Goal: Information Seeking & Learning: Understand process/instructions

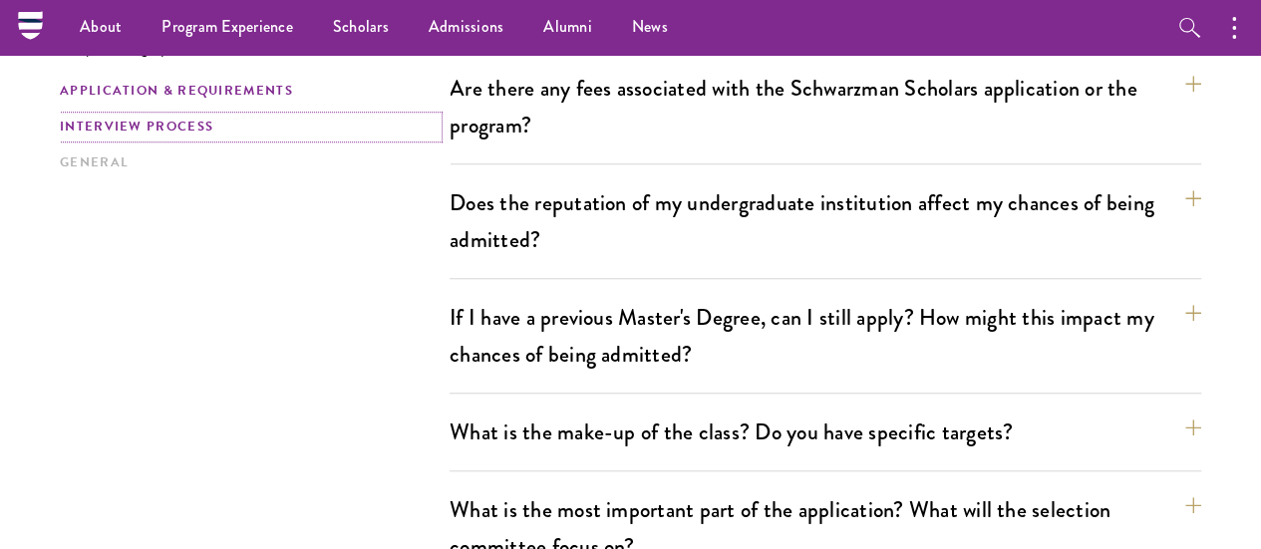
click at [227, 138] on link "Interview Process" at bounding box center [249, 127] width 378 height 21
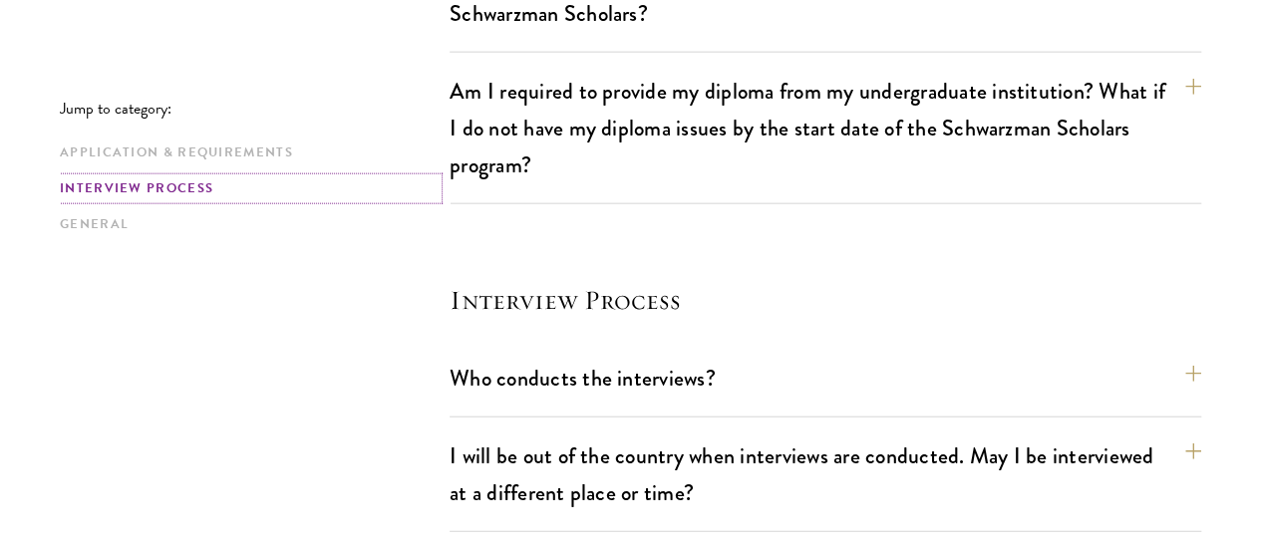
scroll to position [2289, 0]
click at [513, 355] on button "Who conducts the interviews?" at bounding box center [836, 377] width 752 height 45
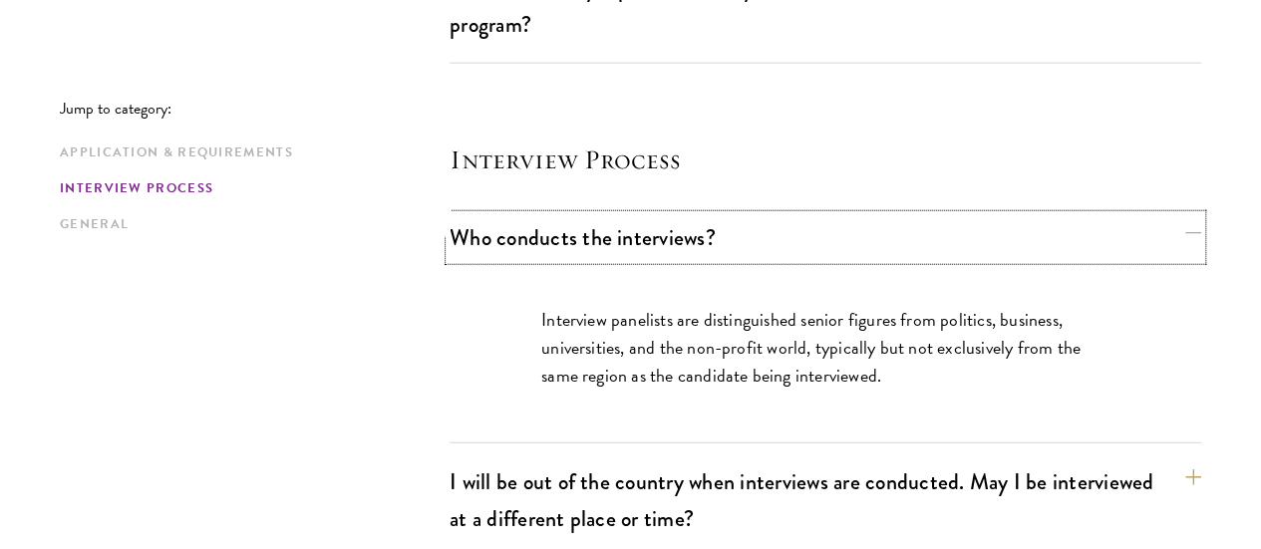
scroll to position [2429, 0]
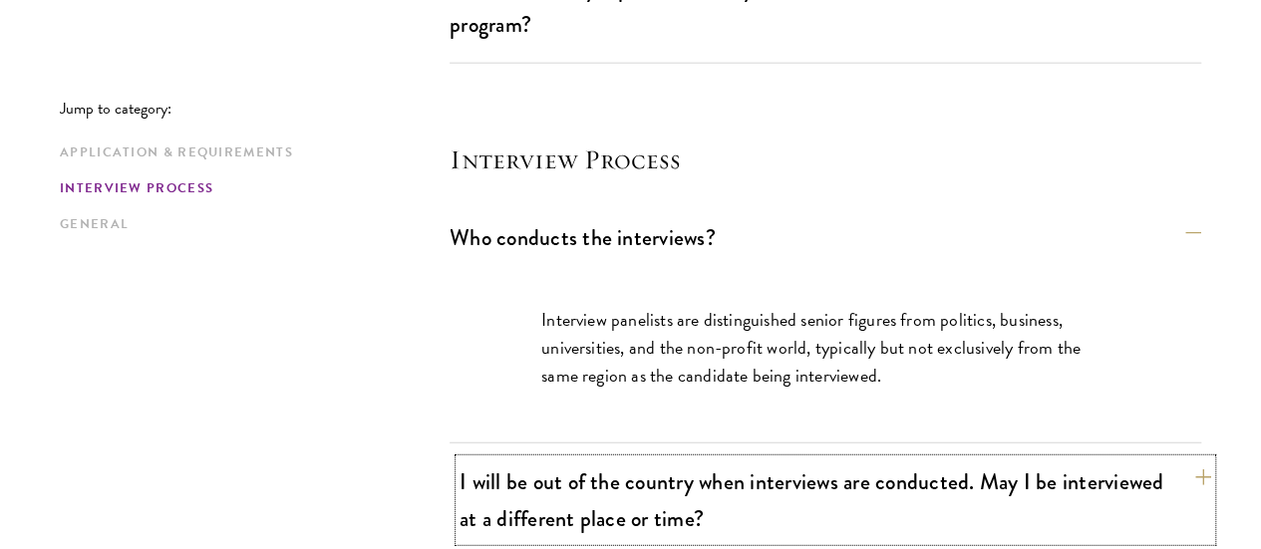
click at [732, 460] on button "I will be out of the country when interviews are conducted. May I be interviewe…" at bounding box center [836, 501] width 752 height 82
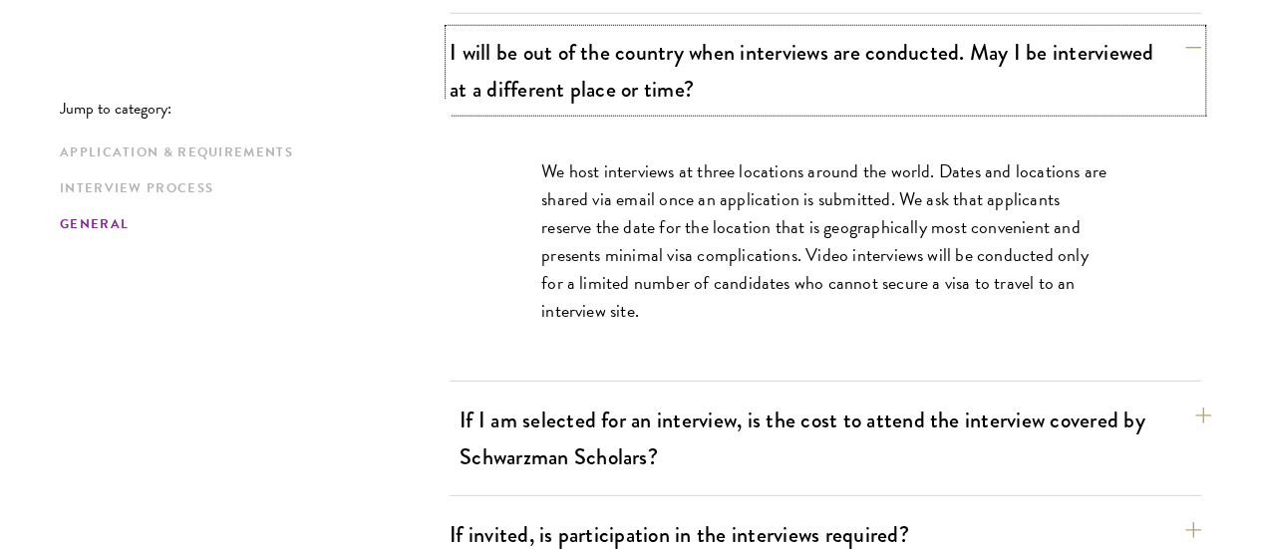
scroll to position [2714, 0]
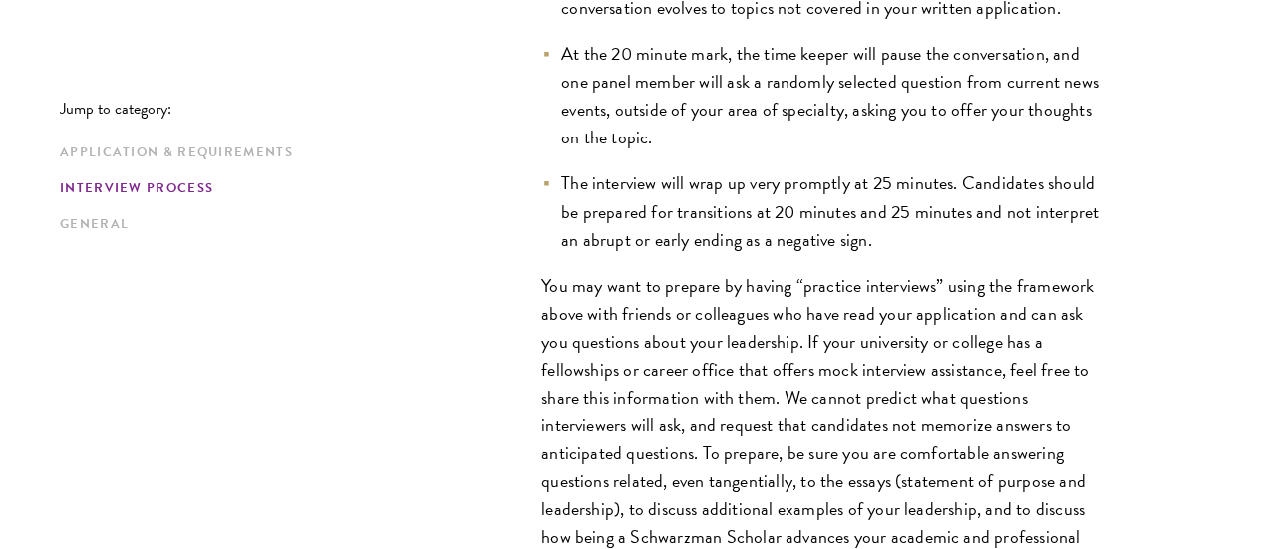
scroll to position [3574, 0]
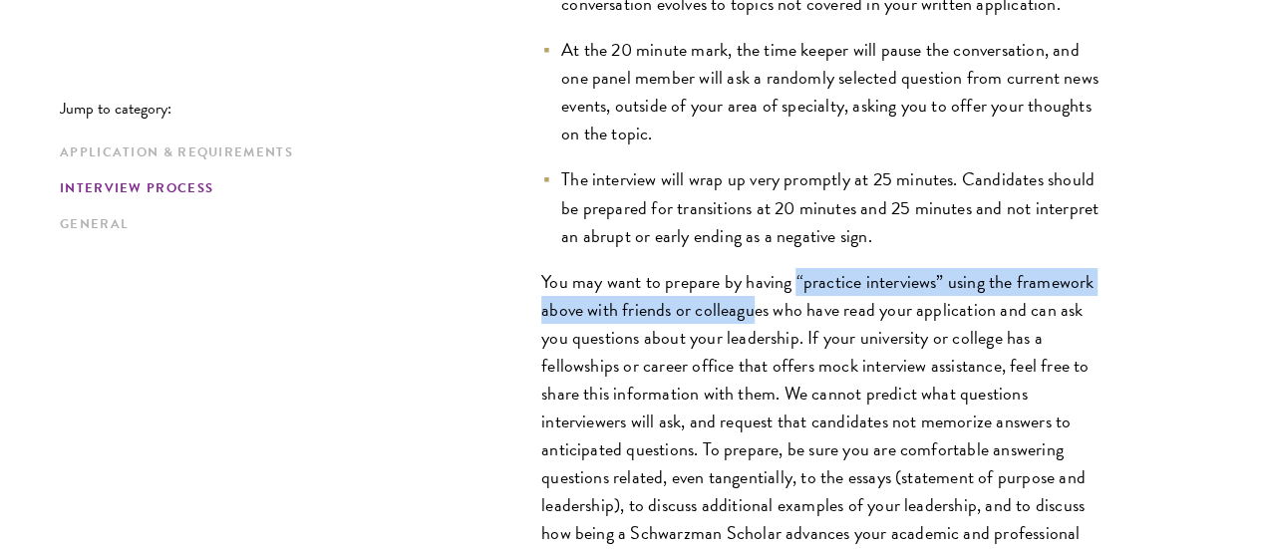
drag, startPoint x: 796, startPoint y: 155, endPoint x: 828, endPoint y: 174, distance: 37.6
click at [828, 268] on p "You may want to prepare by having “practice interviews” using the framework abo…" at bounding box center [825, 422] width 568 height 308
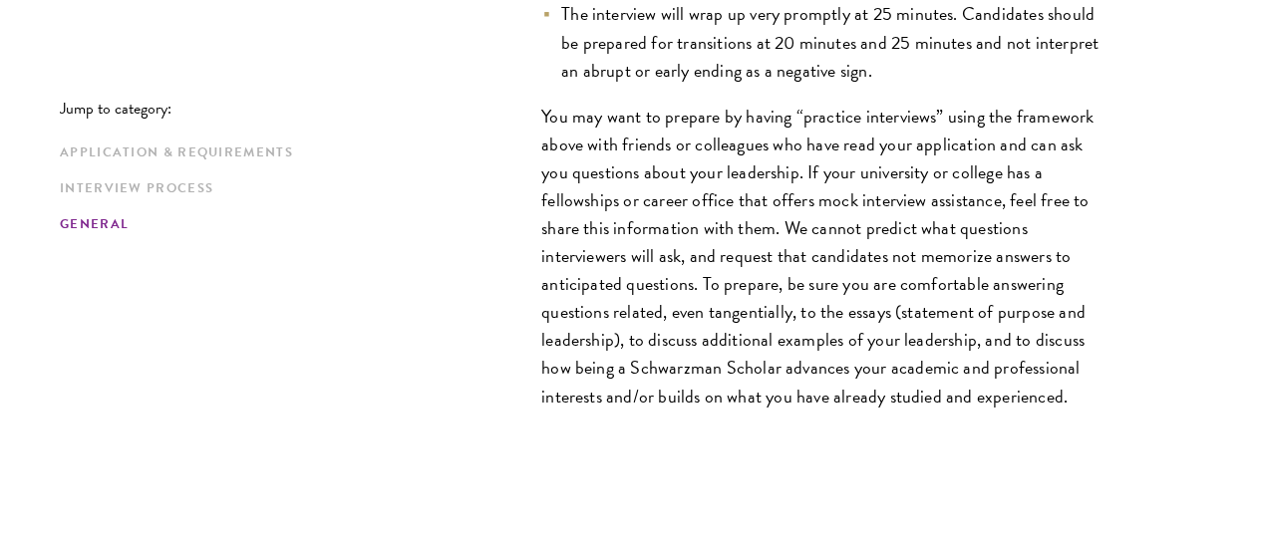
scroll to position [3741, 0]
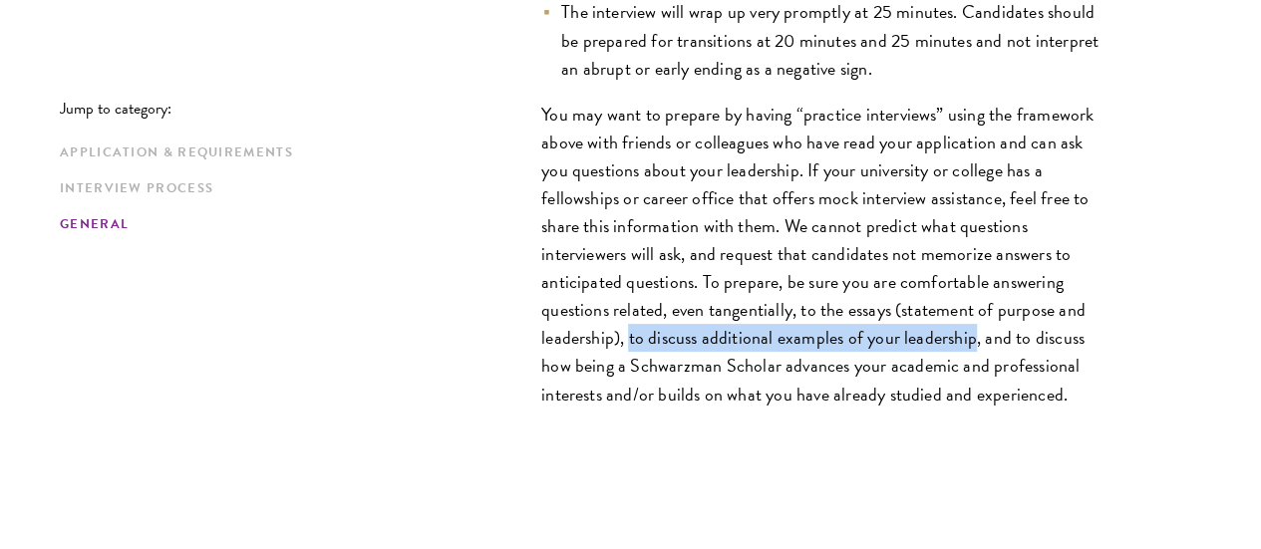
drag, startPoint x: 823, startPoint y: 214, endPoint x: 638, endPoint y: 232, distance: 185.3
click at [638, 232] on p "You may want to prepare by having “practice interviews” using the framework abo…" at bounding box center [825, 255] width 568 height 308
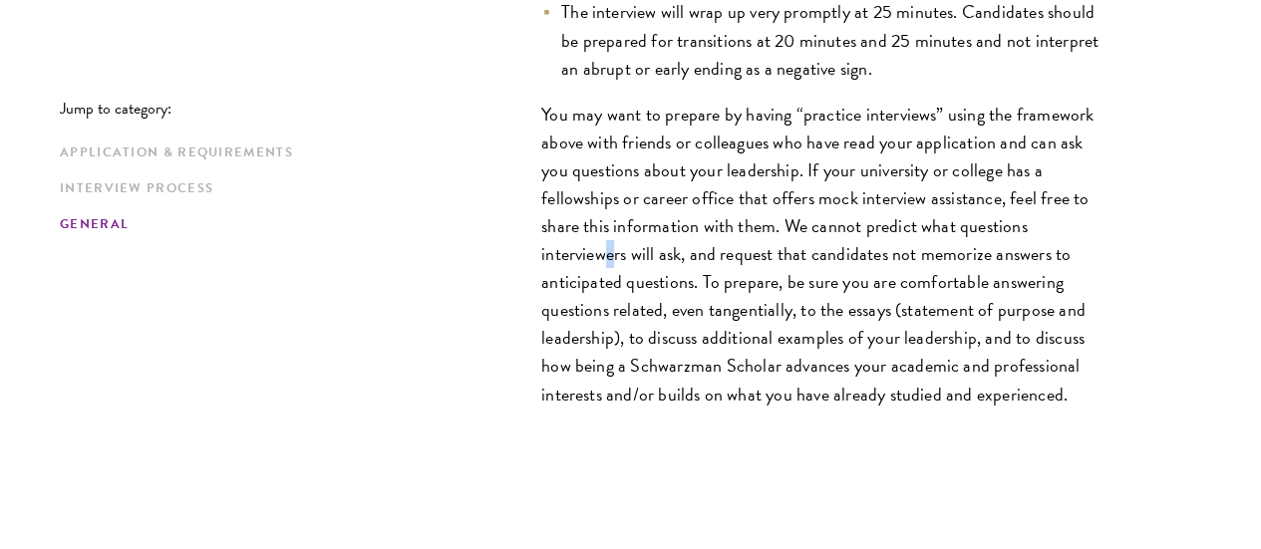
drag, startPoint x: 638, startPoint y: 232, endPoint x: 718, endPoint y: 137, distance: 124.6
click at [718, 137] on p "You may want to prepare by having “practice interviews” using the framework abo…" at bounding box center [825, 255] width 568 height 308
click at [758, 228] on p "You may want to prepare by having “practice interviews” using the framework abo…" at bounding box center [825, 255] width 568 height 308
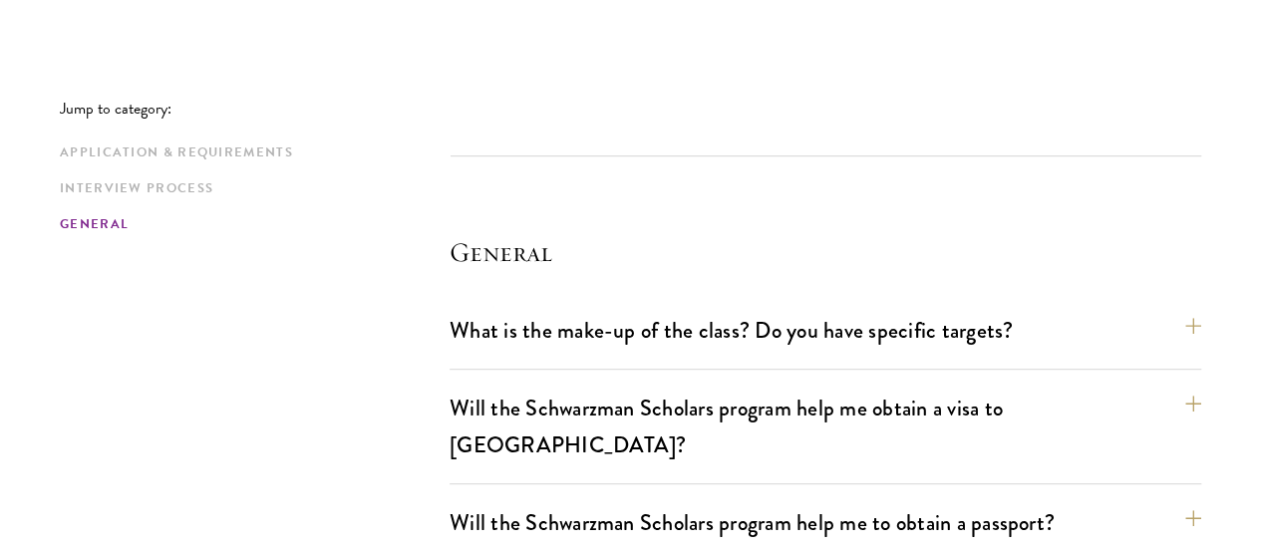
scroll to position [4170, 0]
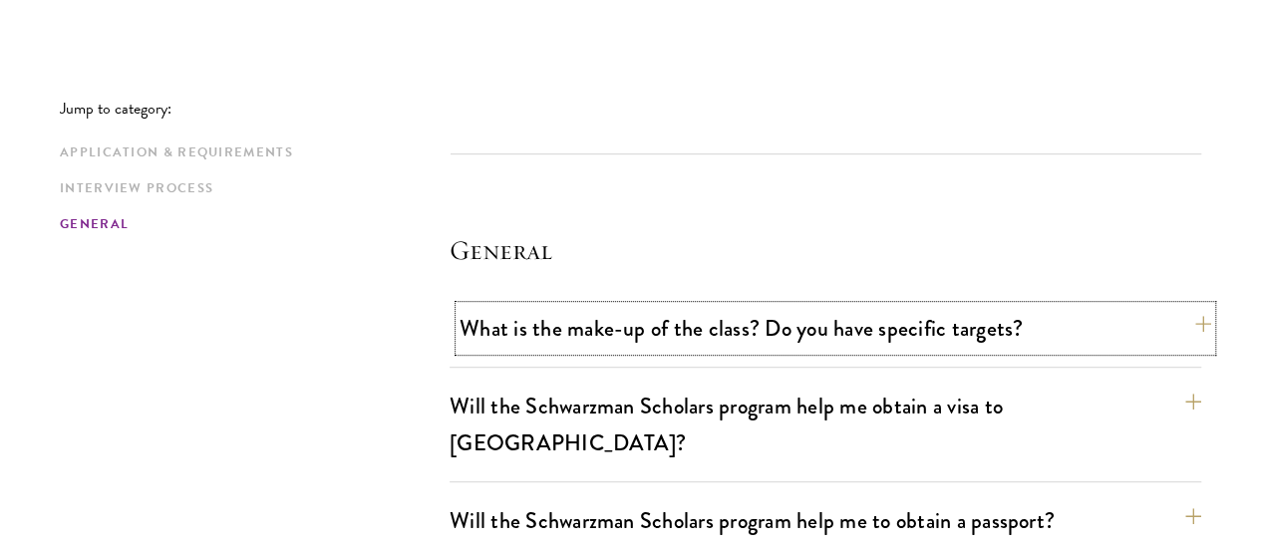
click at [630, 306] on button "What is the make-up of the class? Do you have specific targets?" at bounding box center [836, 328] width 752 height 45
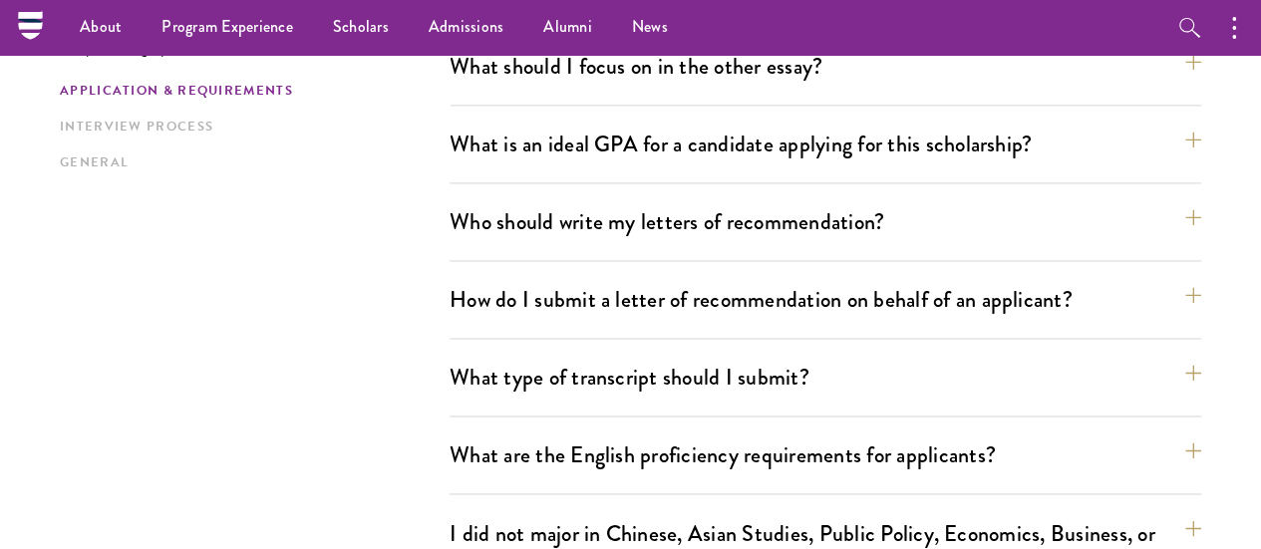
scroll to position [1355, 0]
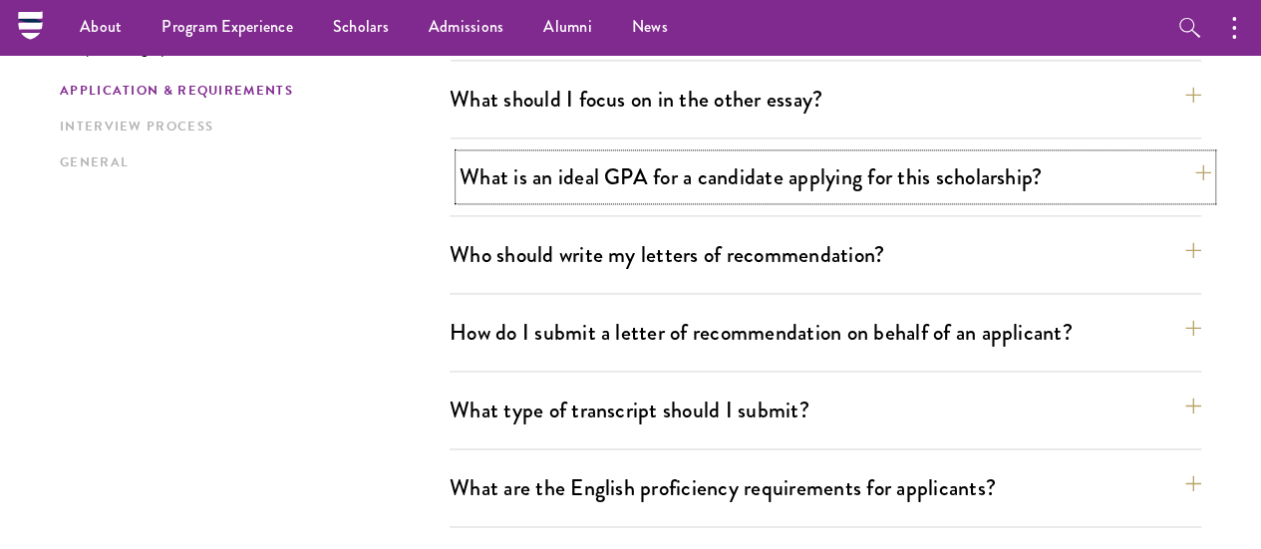
click at [603, 155] on button "What is an ideal GPA for a candidate applying for this scholarship?" at bounding box center [836, 177] width 752 height 45
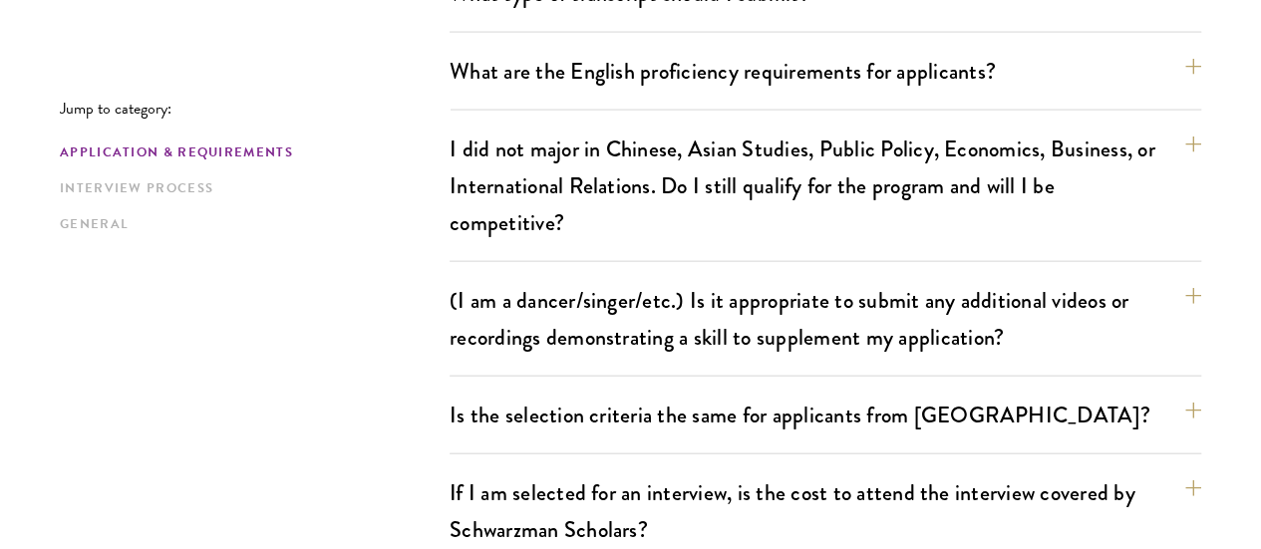
scroll to position [2115, 0]
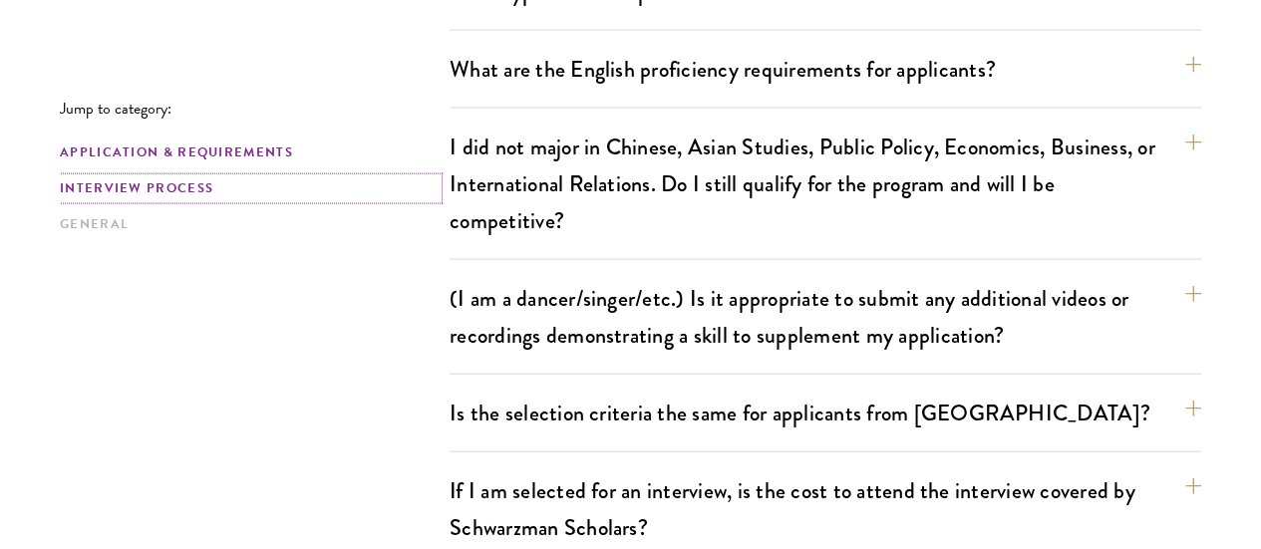
click at [217, 190] on link "Interview Process" at bounding box center [249, 188] width 378 height 21
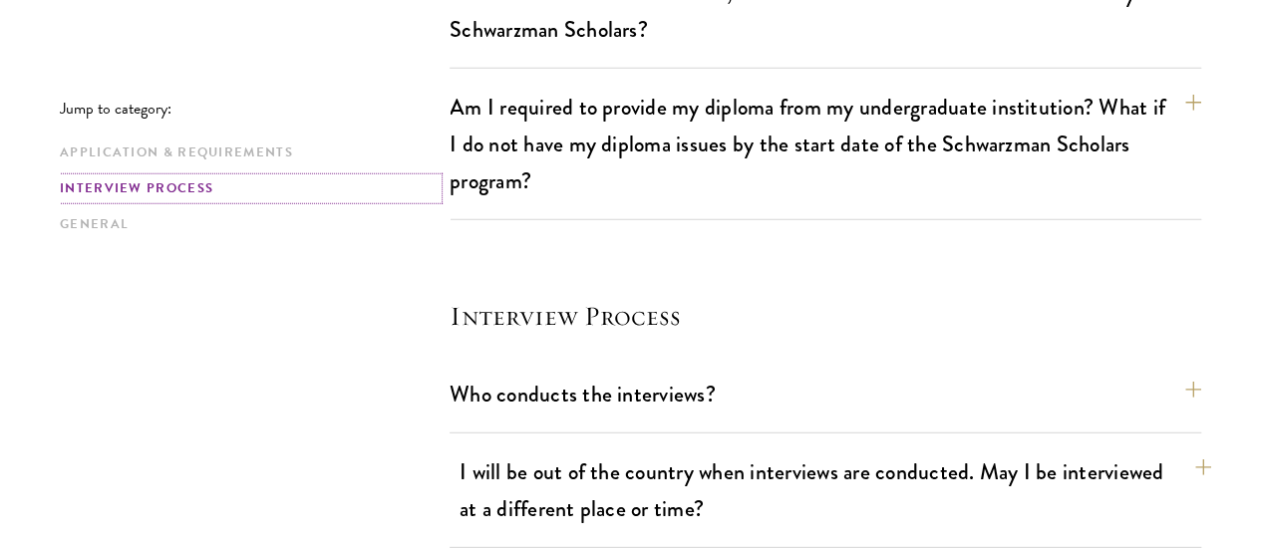
scroll to position [2630, 0]
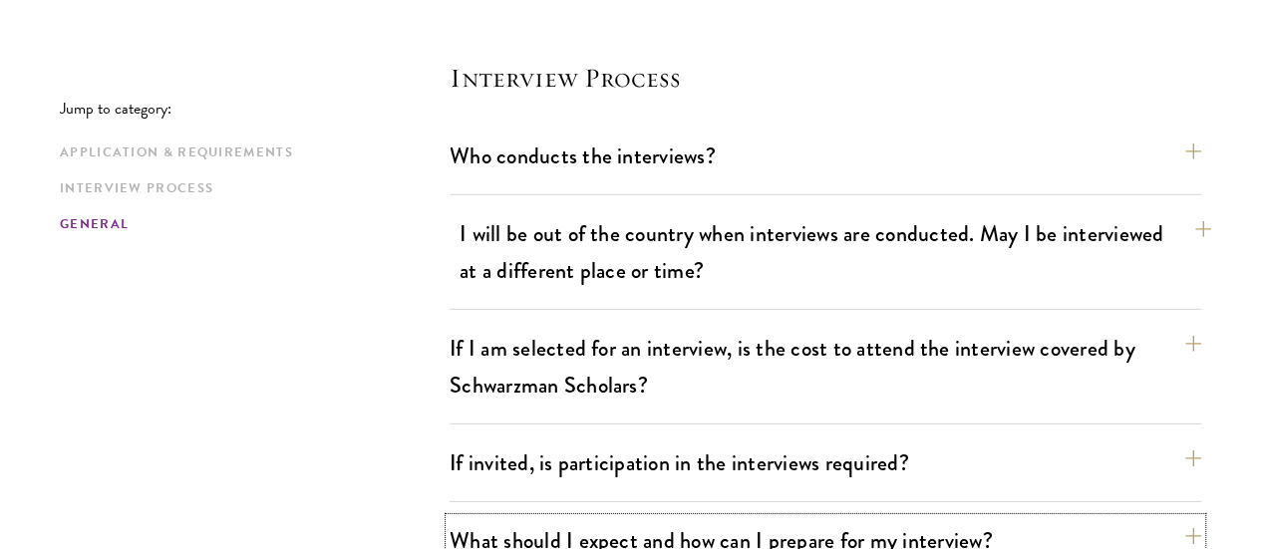
click at [677, 518] on button "What should I expect and how can I prepare for my interview?" at bounding box center [826, 540] width 752 height 45
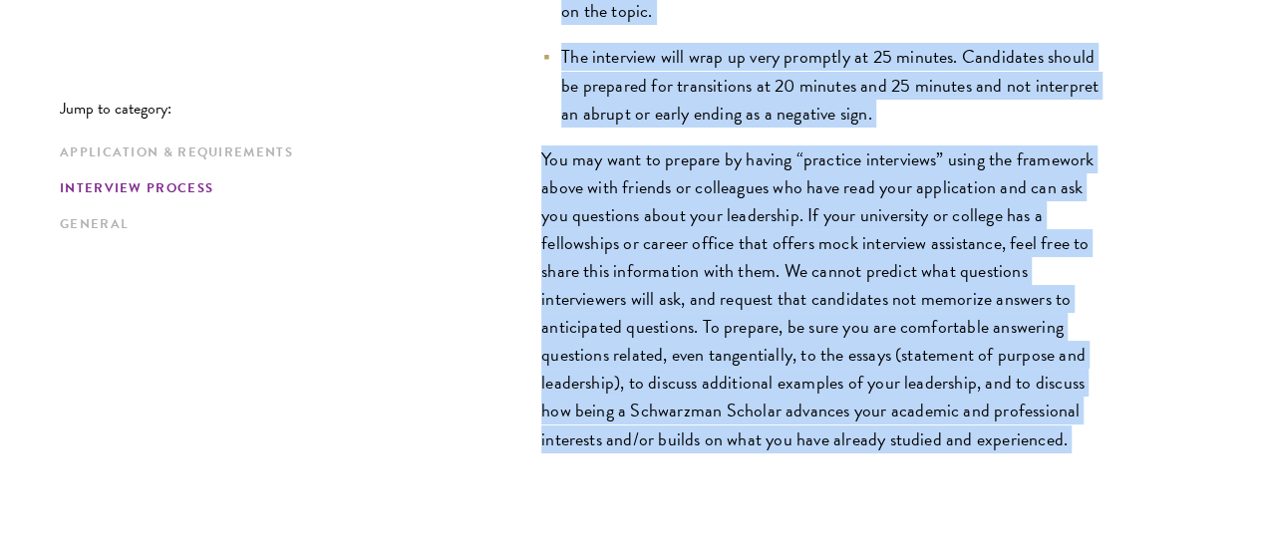
scroll to position [3931, 0]
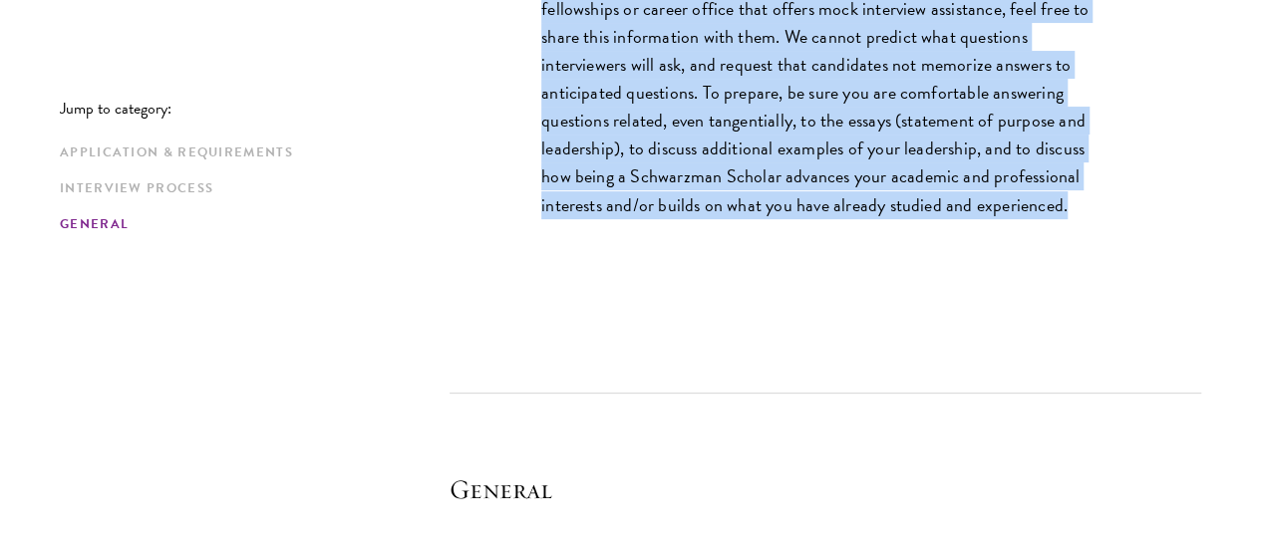
drag, startPoint x: 528, startPoint y: 189, endPoint x: 775, endPoint y: 110, distance: 258.9
copy div "Loremipsum dol sita-consect adipiscingeli, seddoe te inc utl etdolor ma aliq en…"
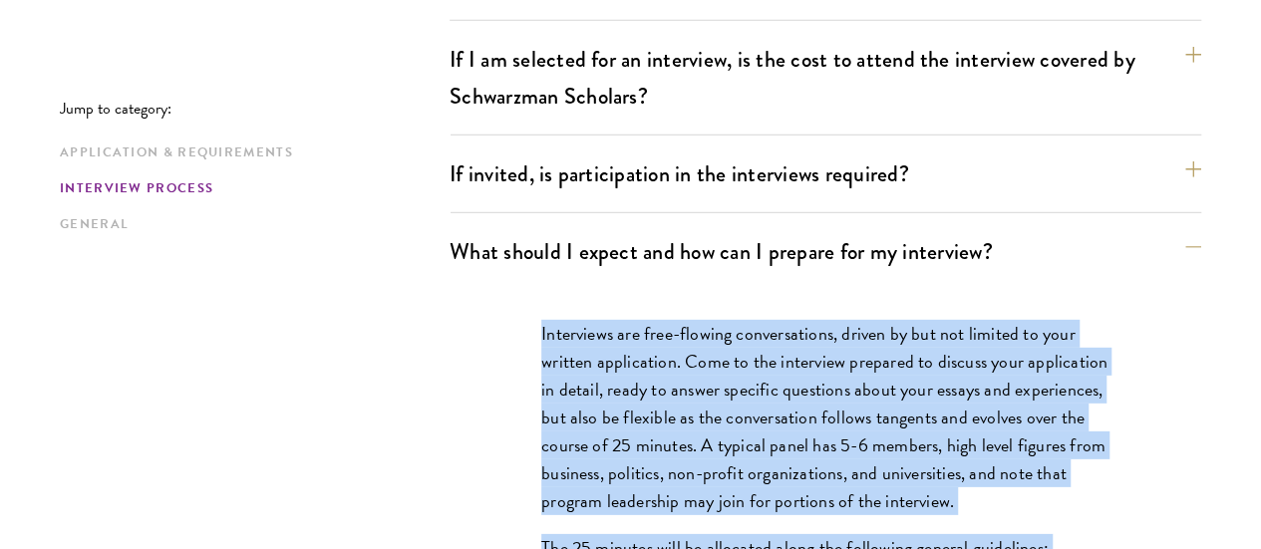
scroll to position [2801, 0]
click at [738, 319] on p "Interviews are free-flowing conversations, driven by but not limited to your wr…" at bounding box center [825, 417] width 568 height 196
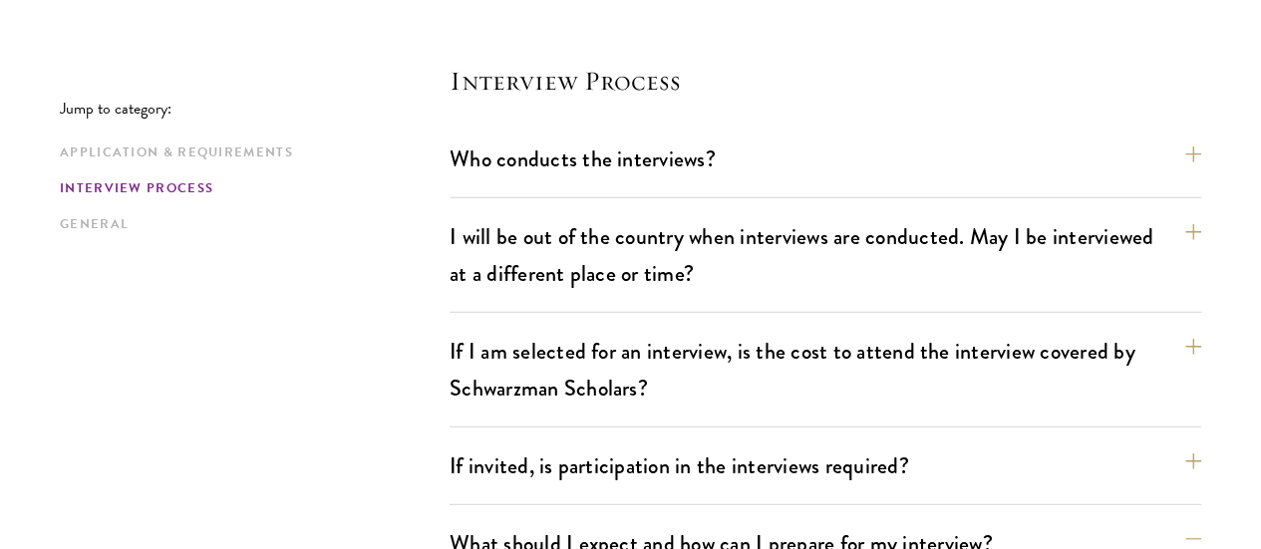
scroll to position [2513, 0]
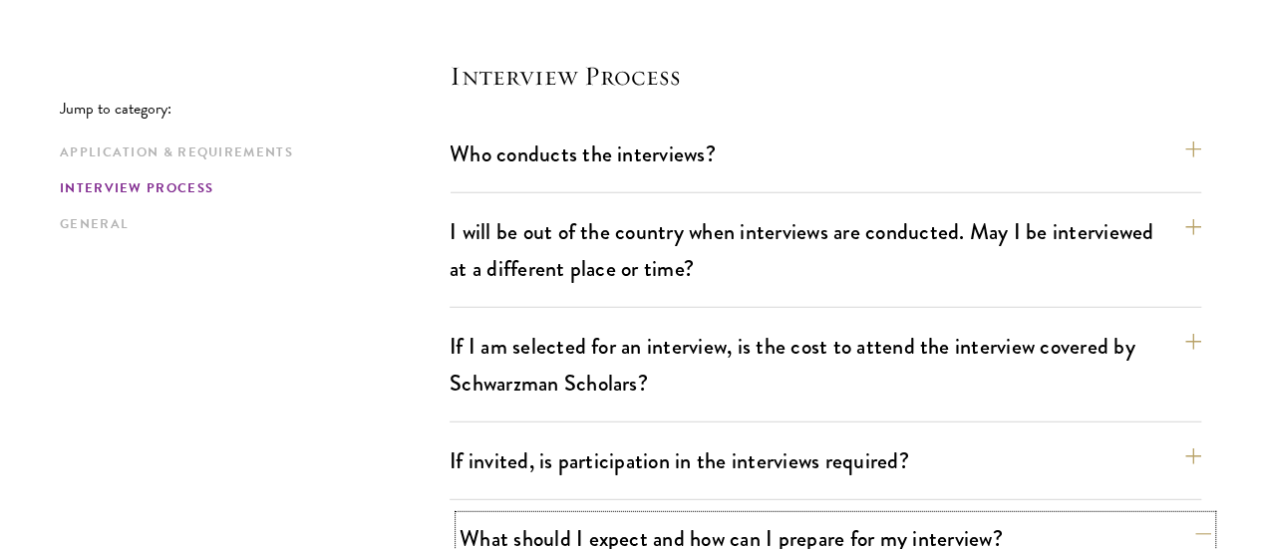
click at [723, 516] on button "What should I expect and how can I prepare for my interview?" at bounding box center [836, 538] width 752 height 45
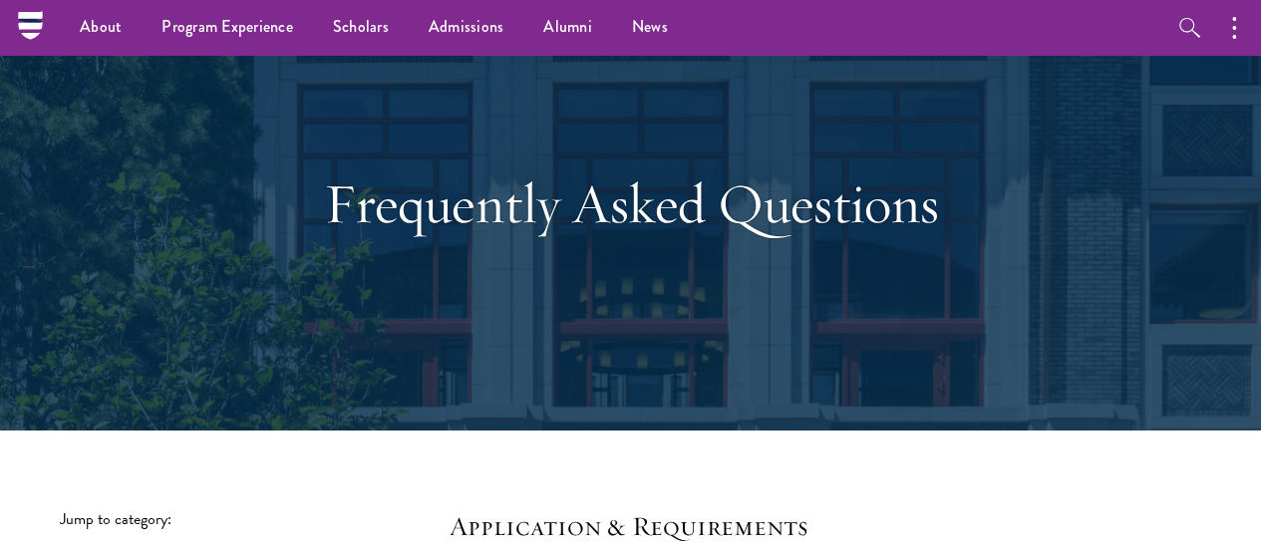
scroll to position [0, 0]
